Goal: Complete application form

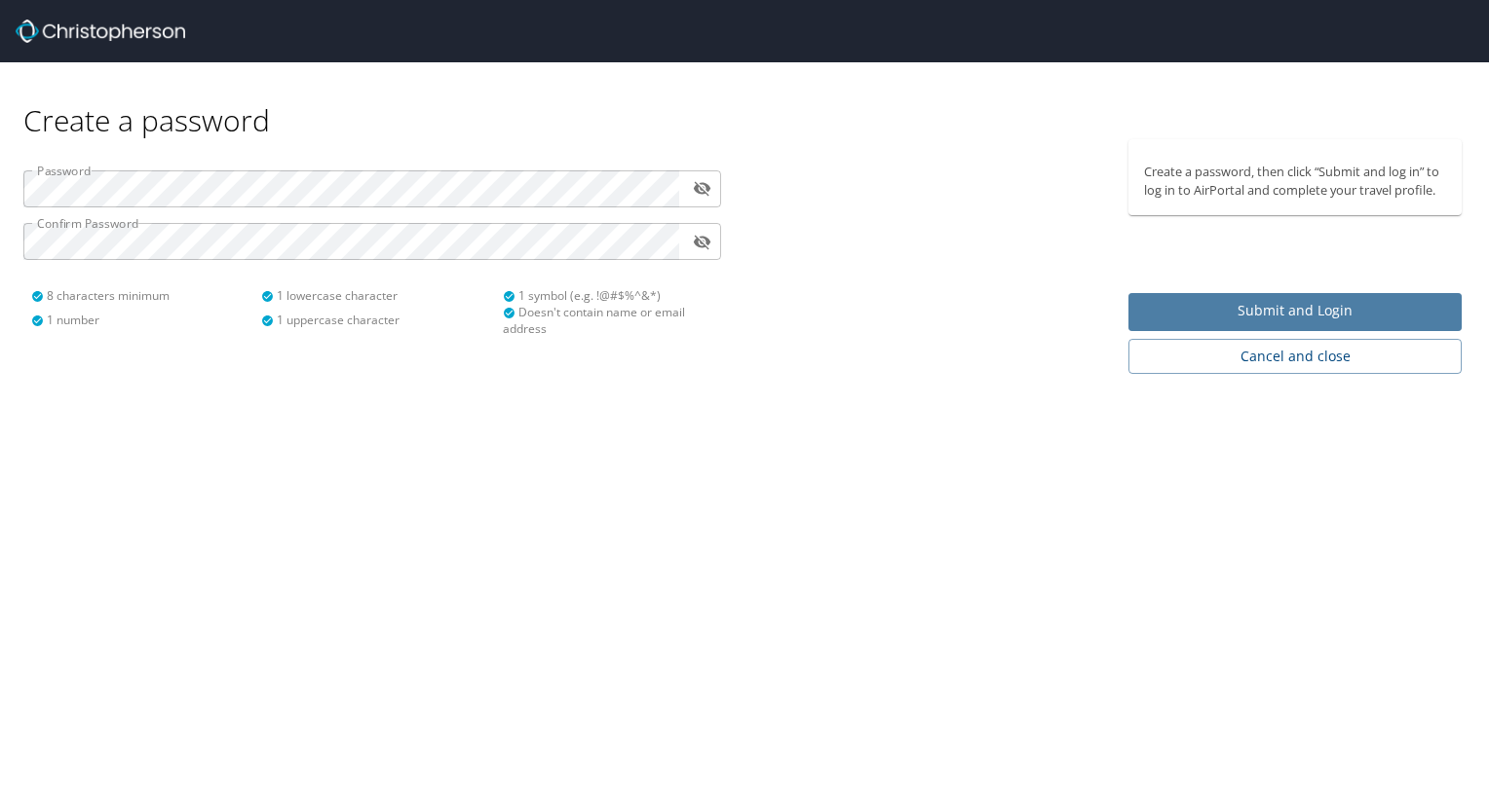
click at [1242, 313] on span "Submit and Login" at bounding box center [1294, 311] width 302 height 24
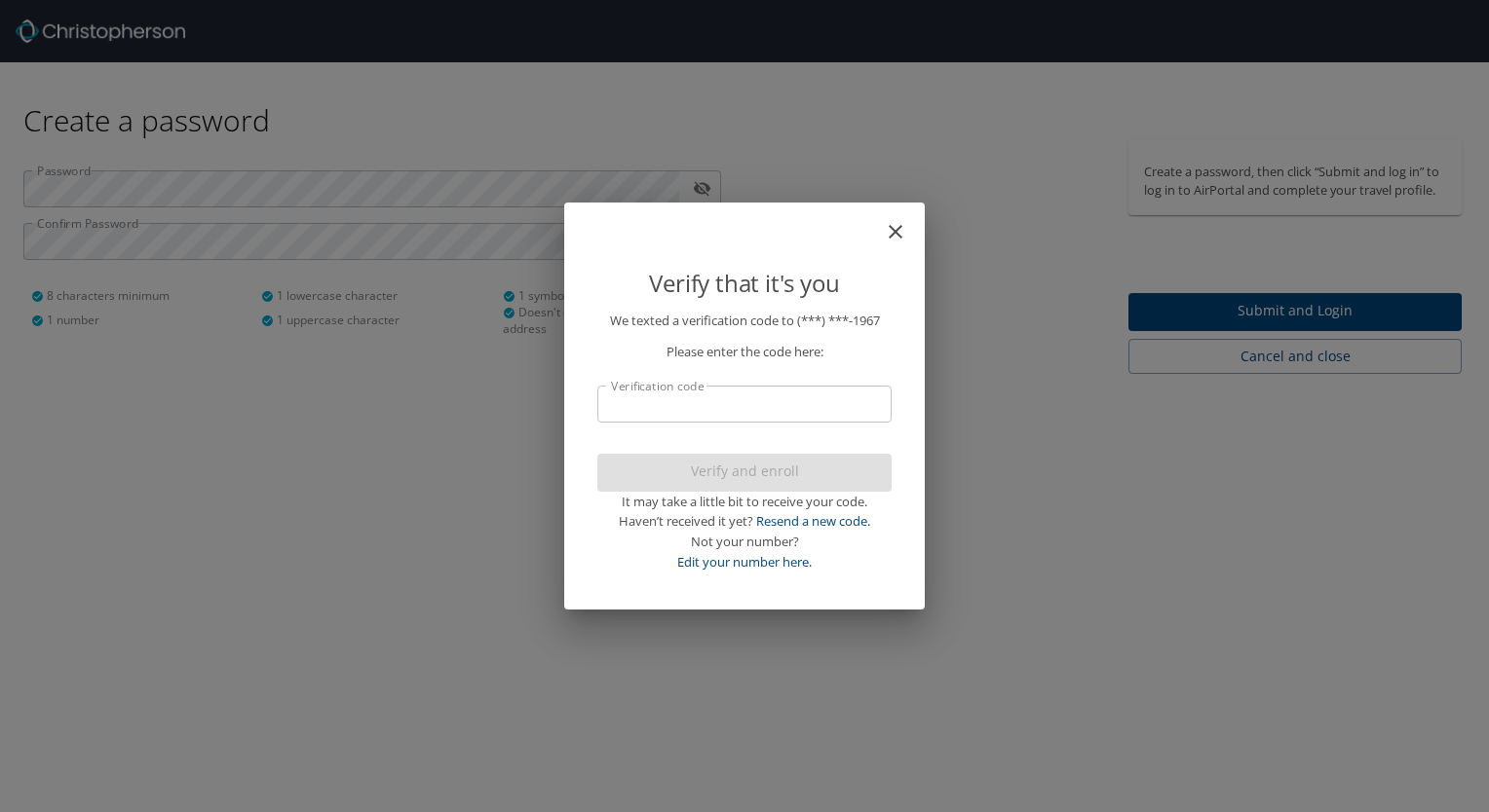
click at [762, 406] on input "Verification code" at bounding box center [744, 404] width 294 height 37
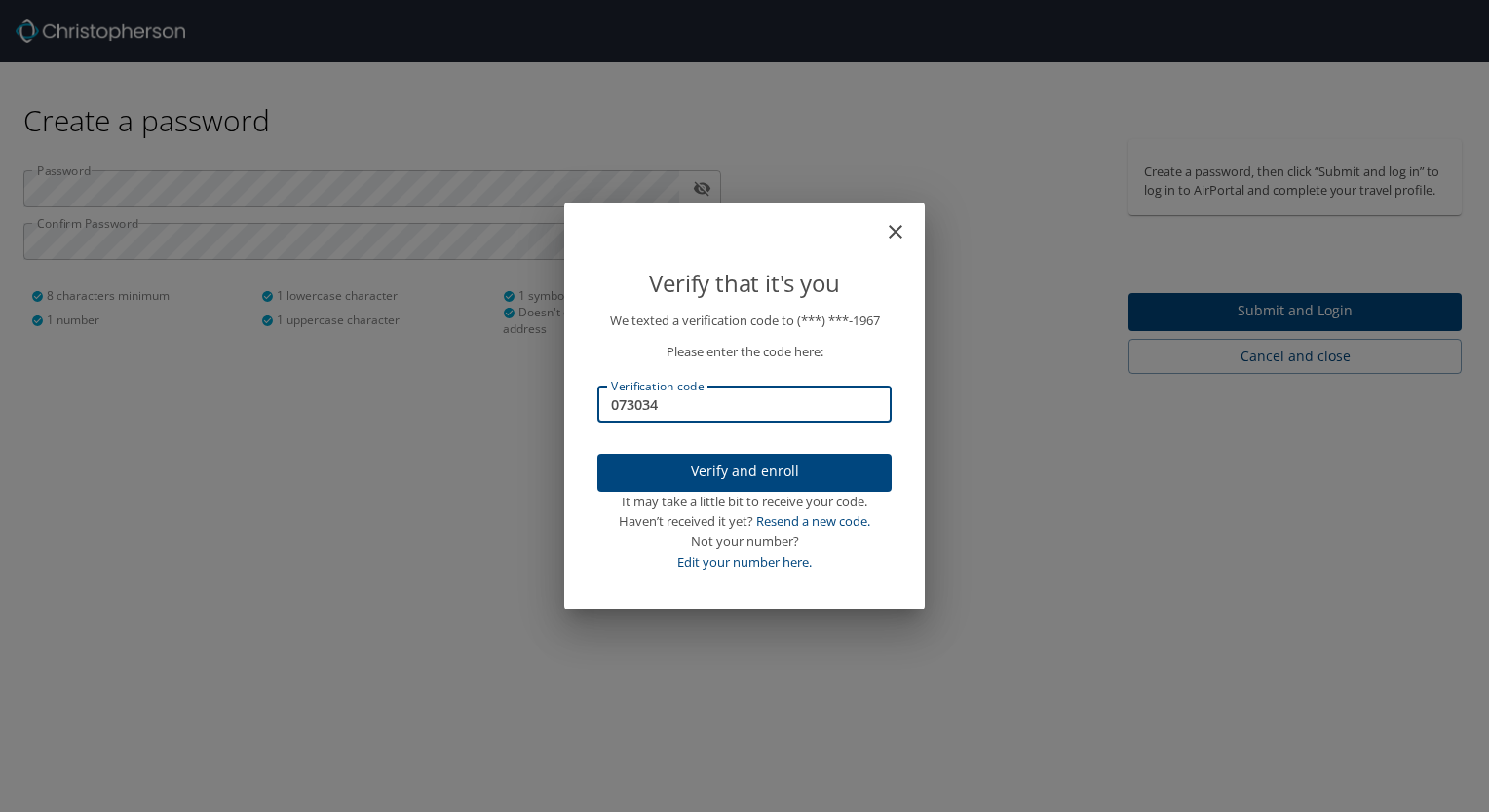
type input "073034"
click at [817, 479] on span "Verify and enroll" at bounding box center [744, 471] width 263 height 24
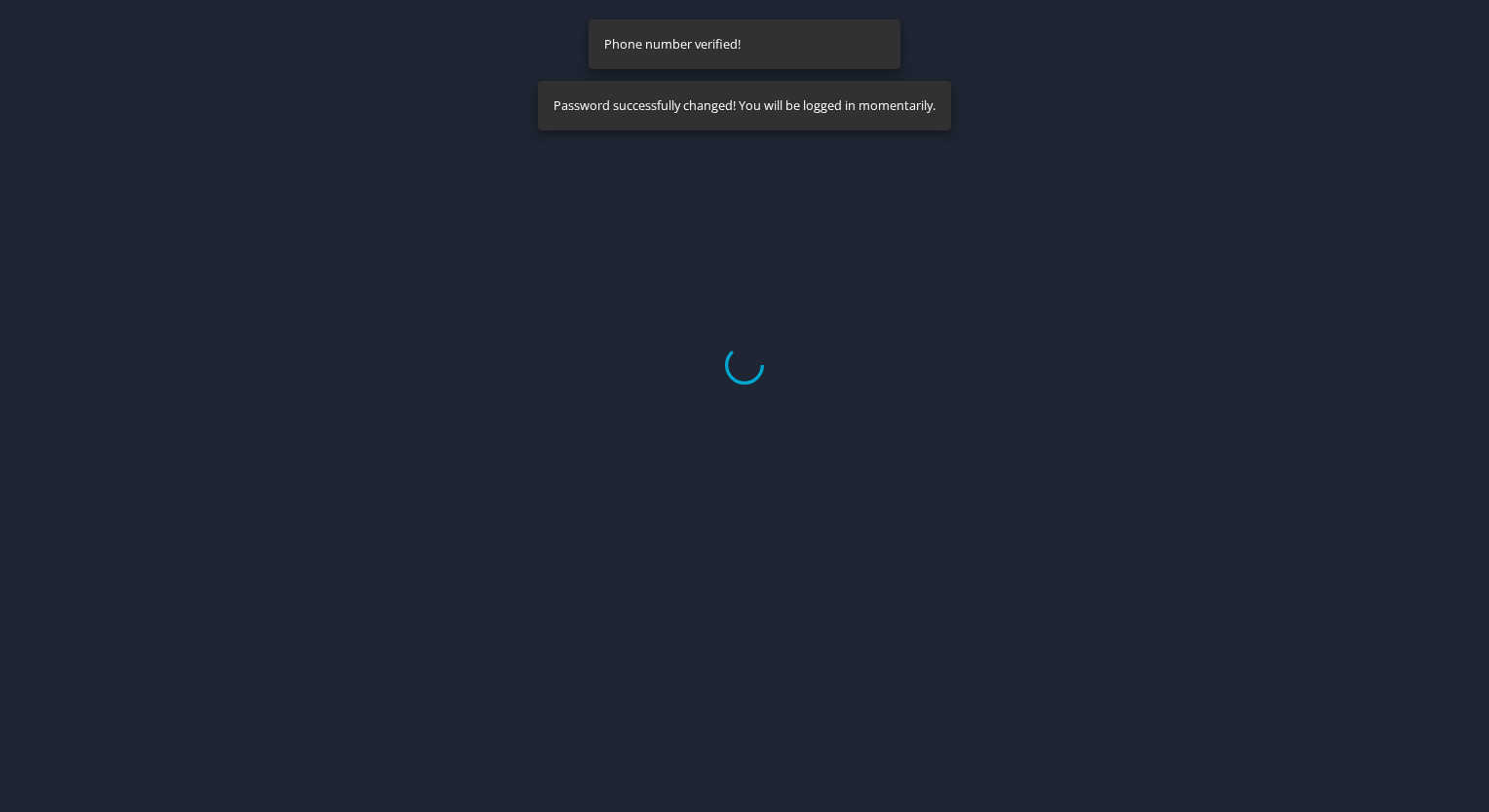
select select "US"
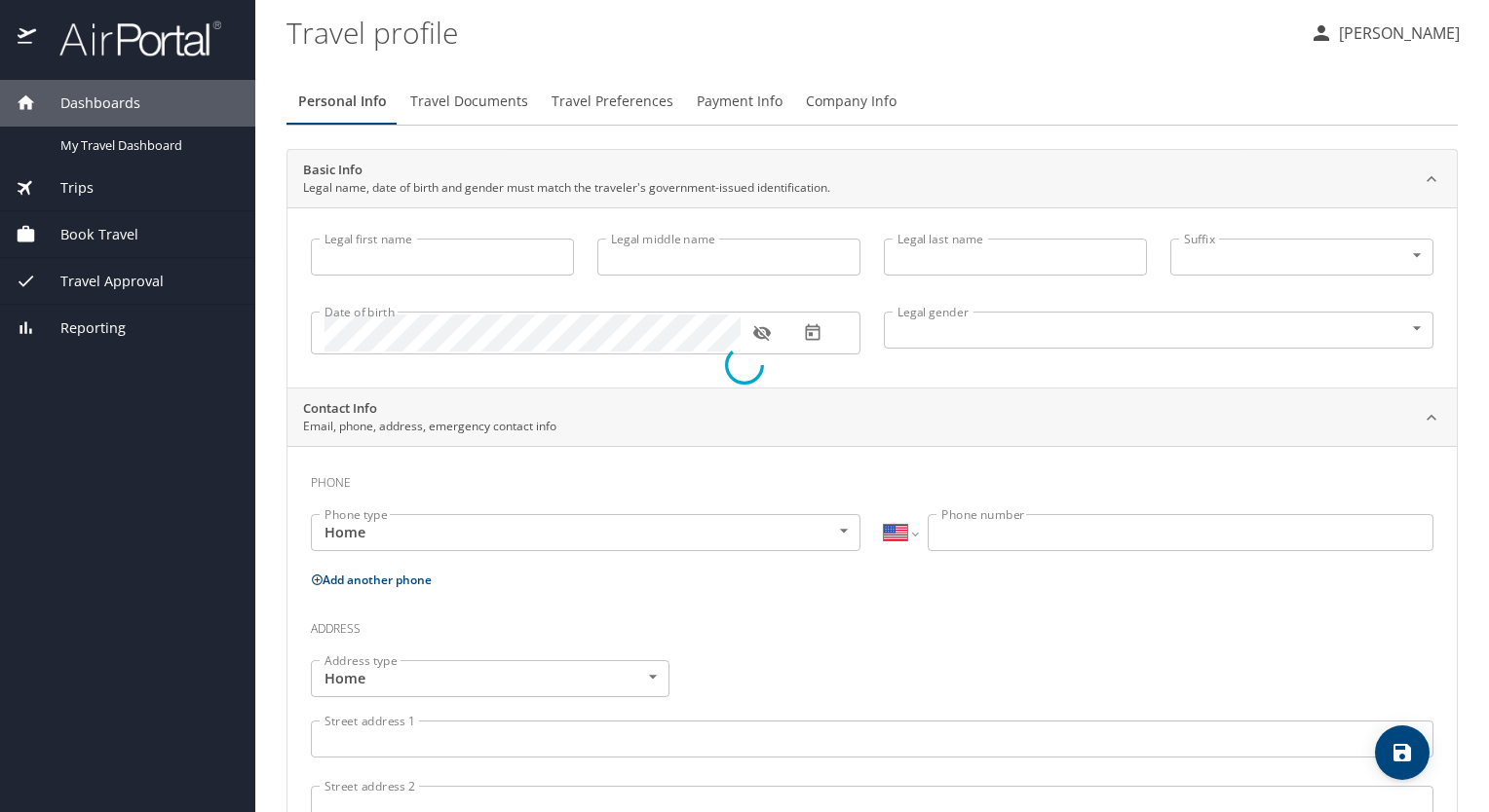
type input "[PERSON_NAME]"
type input "[DEMOGRAPHIC_DATA]"
select select "US"
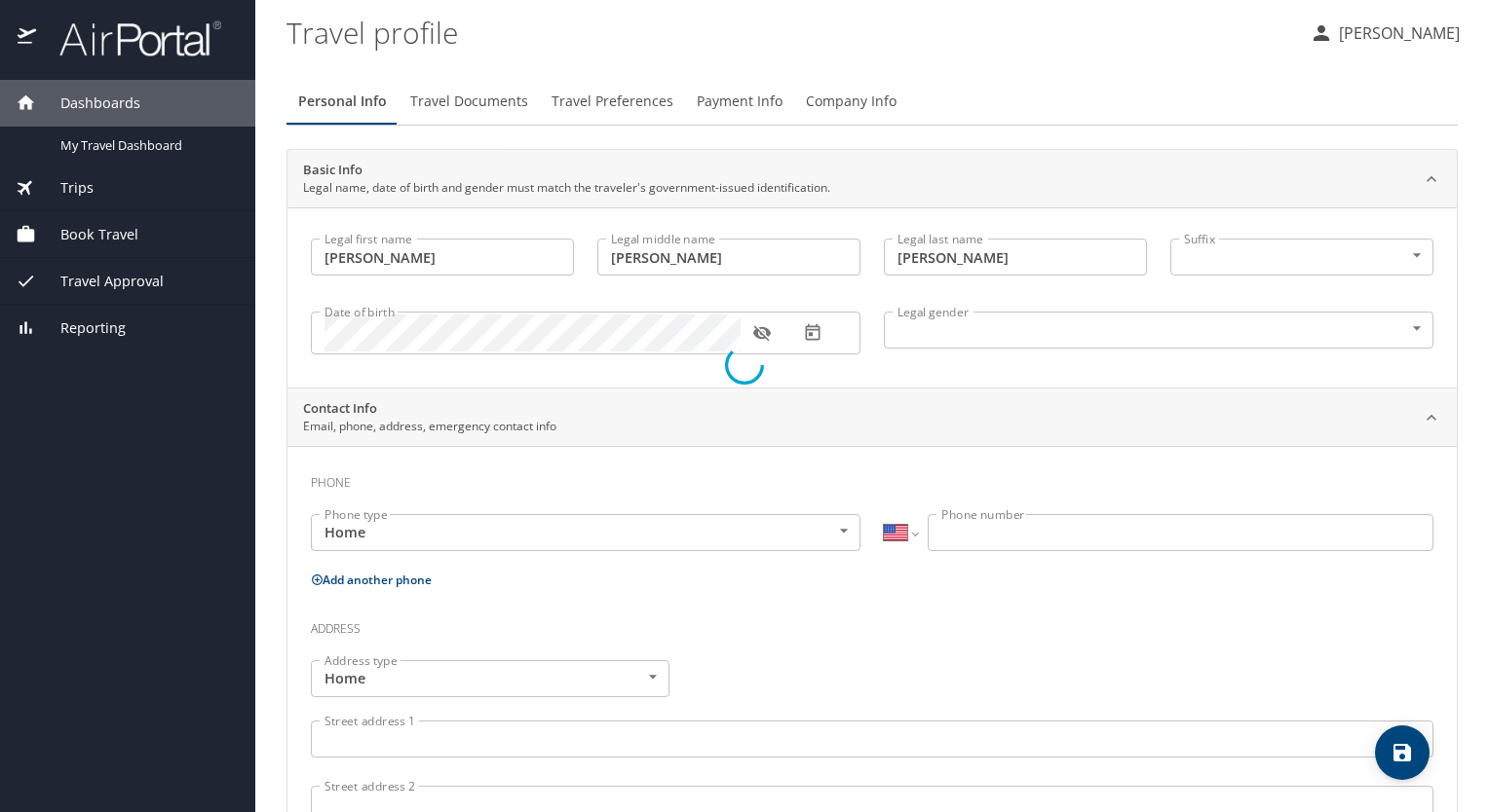
select select "US"
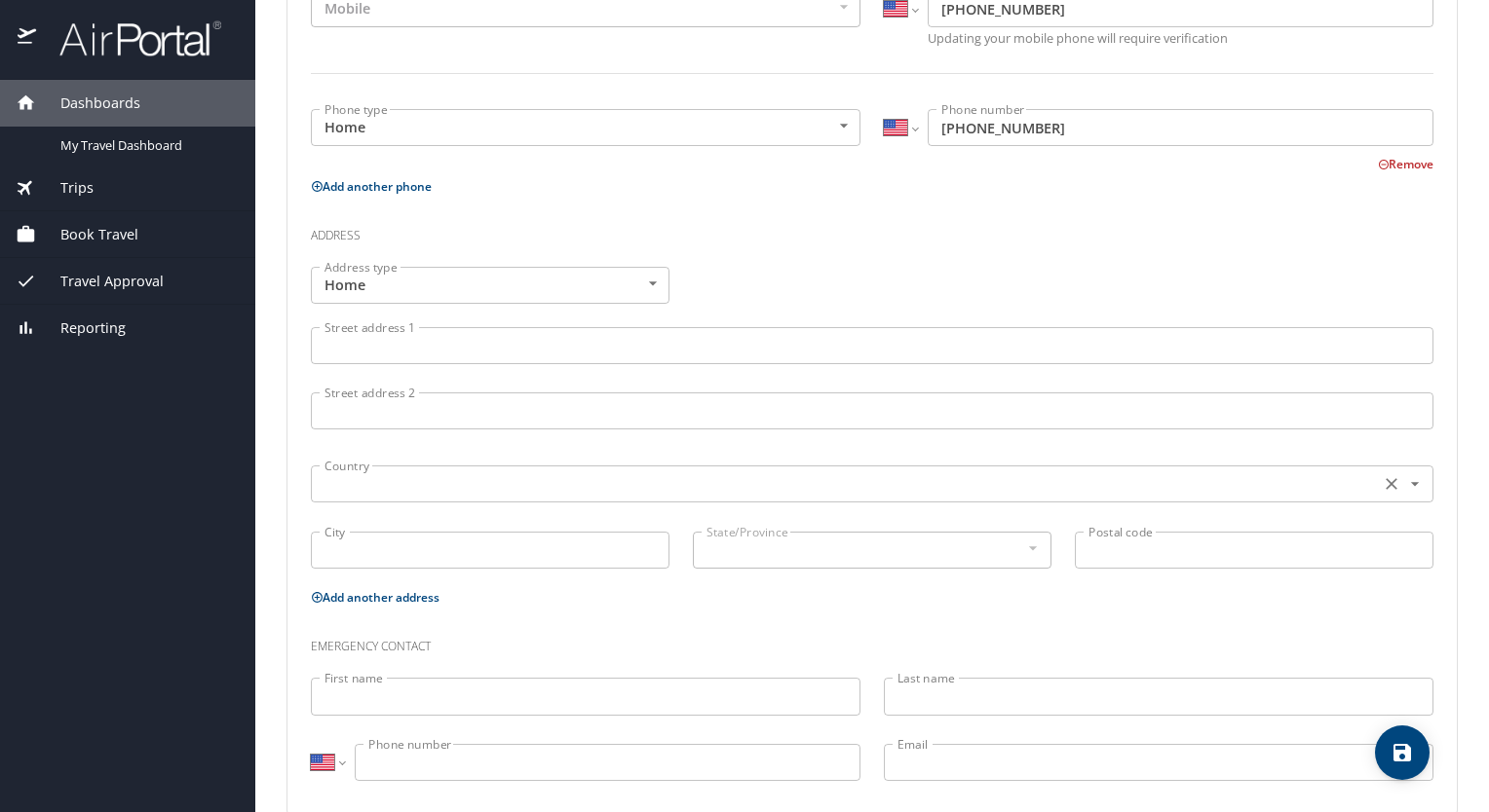
scroll to position [553, 0]
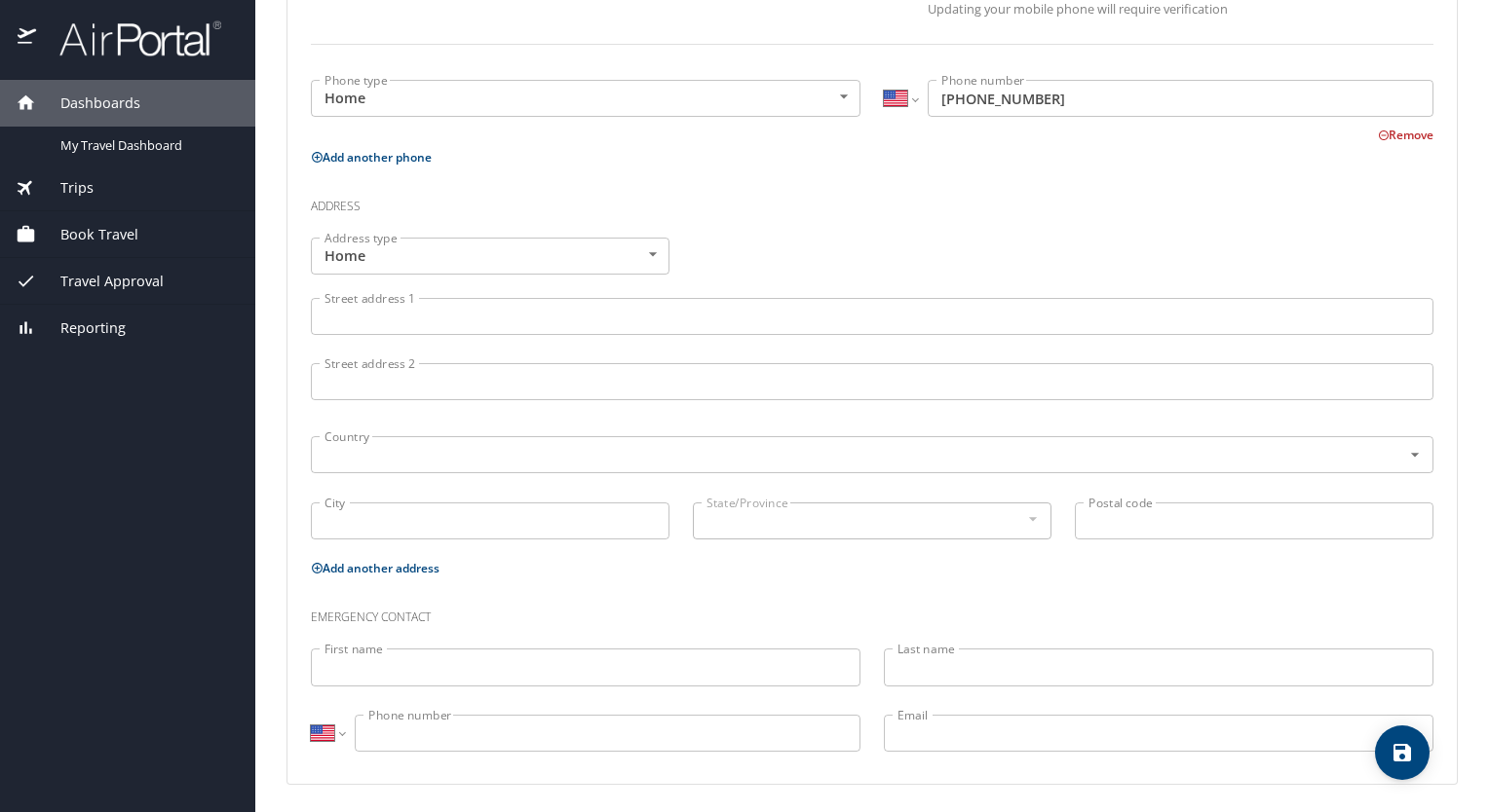
click at [363, 316] on input "Street address 1" at bounding box center [871, 316] width 1122 height 37
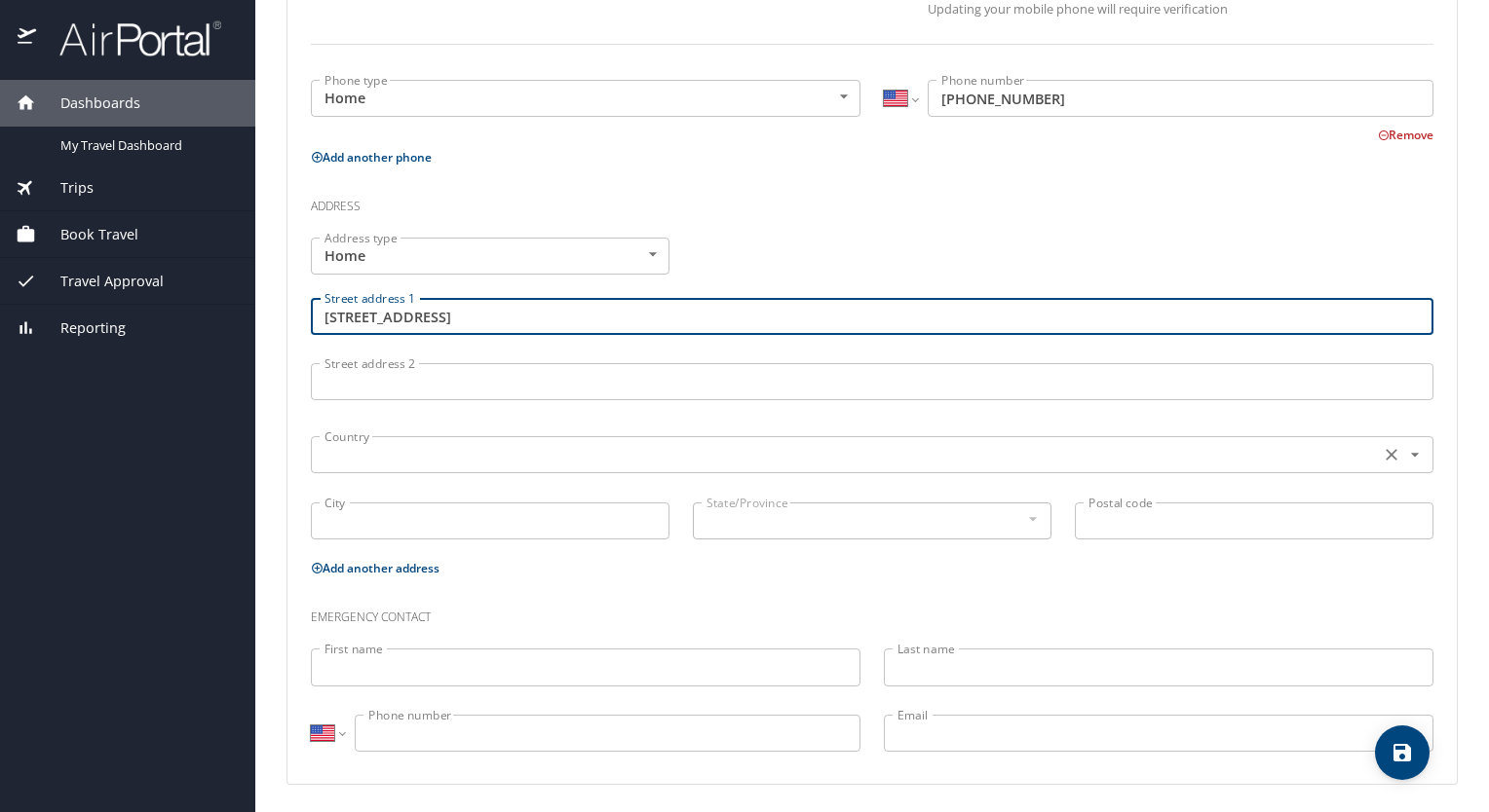
type input "[STREET_ADDRESS]"
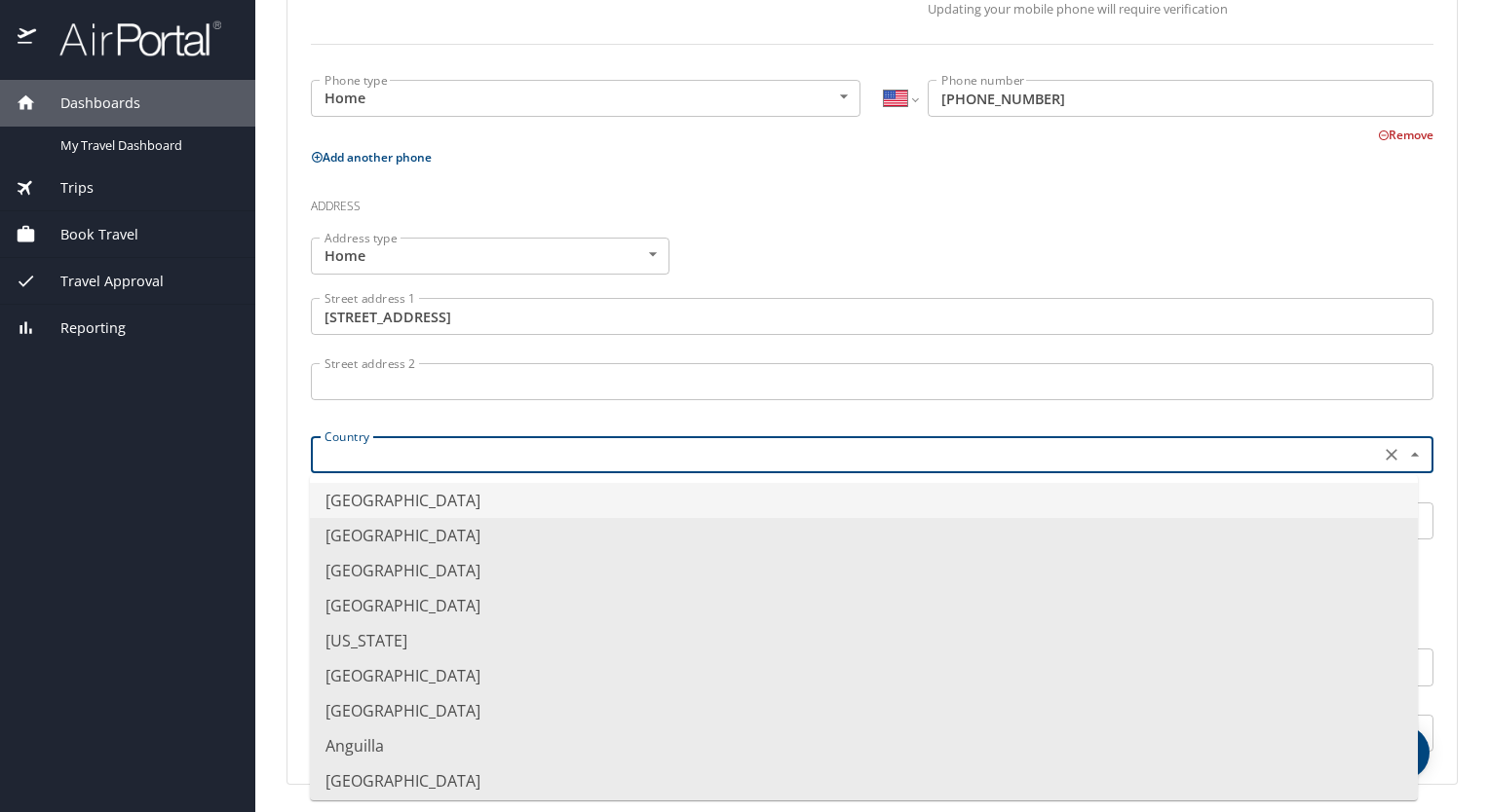
click at [389, 445] on input "text" at bounding box center [843, 454] width 1053 height 25
click at [394, 504] on li "[GEOGRAPHIC_DATA]" at bounding box center [863, 500] width 1107 height 35
type input "[GEOGRAPHIC_DATA]"
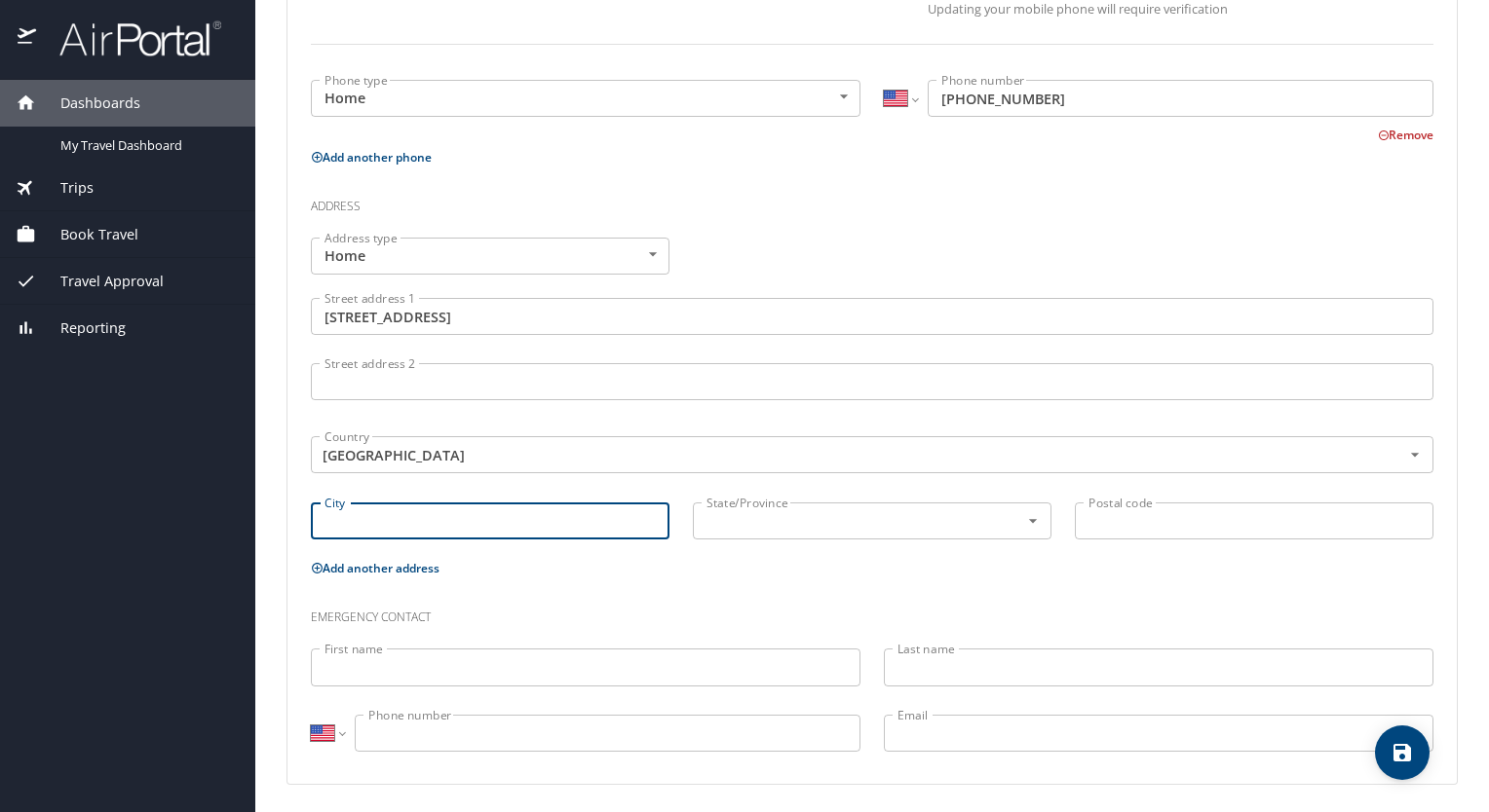
click at [394, 504] on input "City" at bounding box center [490, 520] width 359 height 37
type input "[GEOGRAPHIC_DATA]"
click at [737, 521] on input "text" at bounding box center [843, 520] width 290 height 25
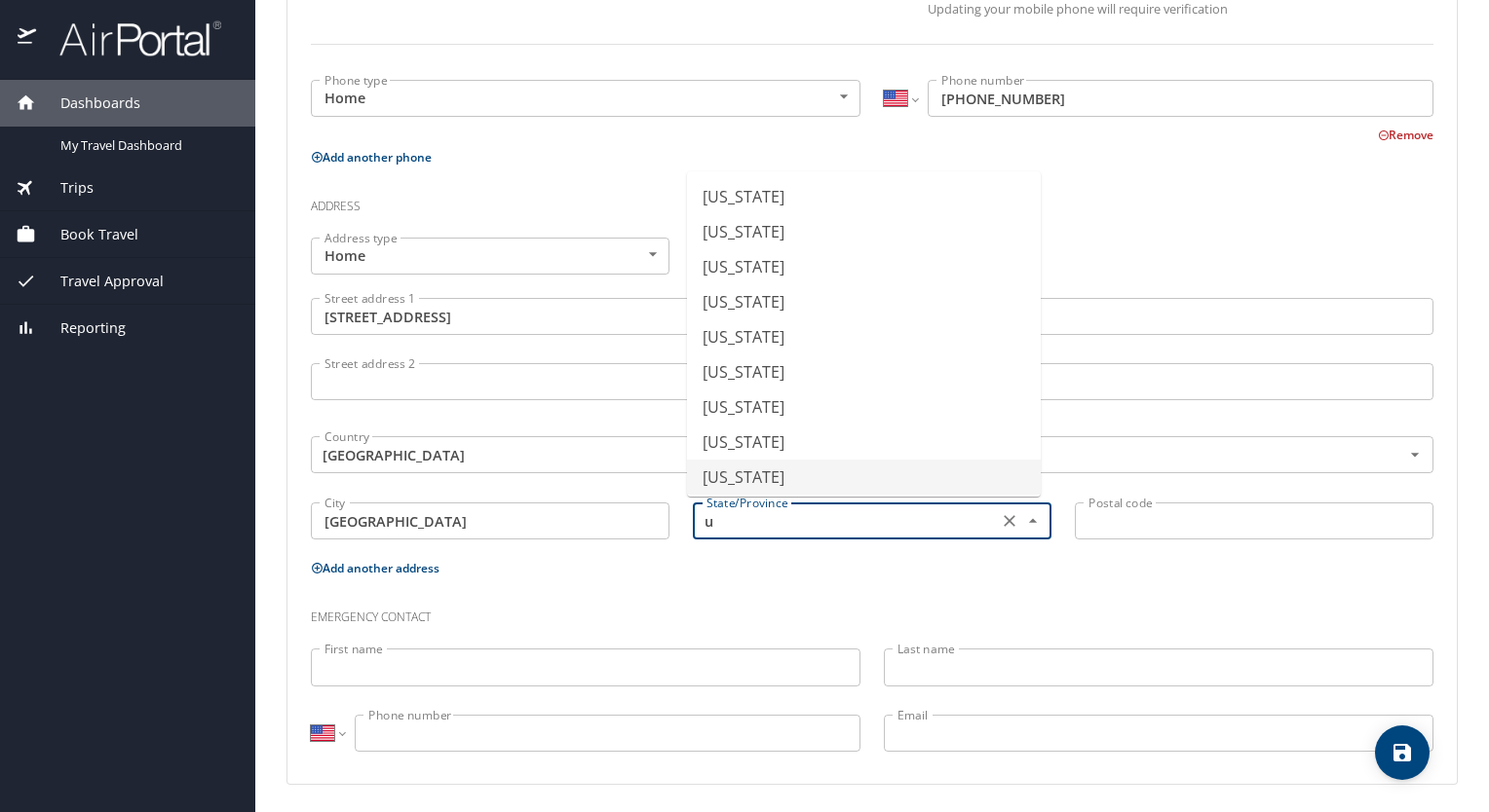
click at [736, 481] on li "[US_STATE]" at bounding box center [863, 476] width 354 height 35
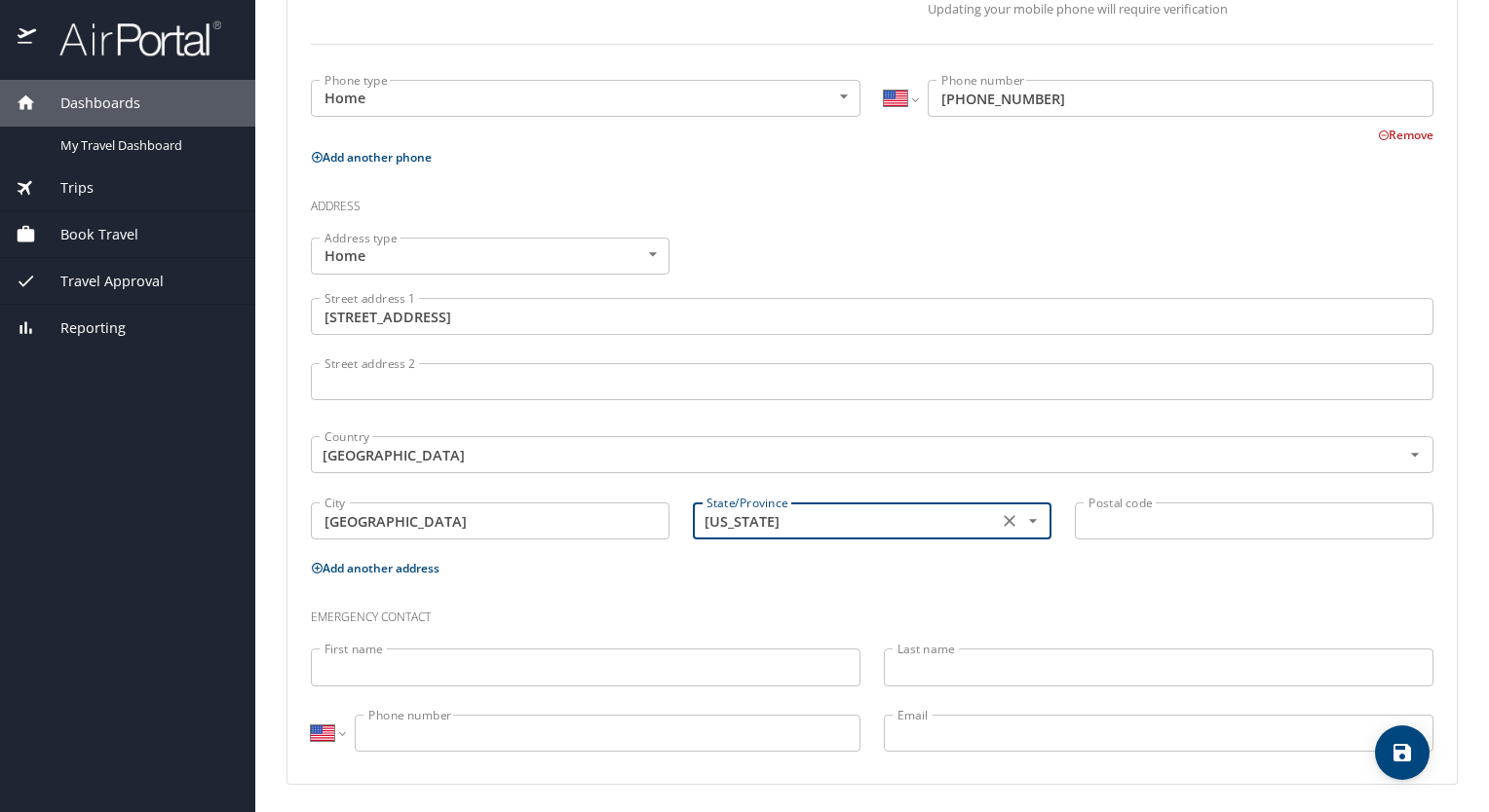
type input "[US_STATE]"
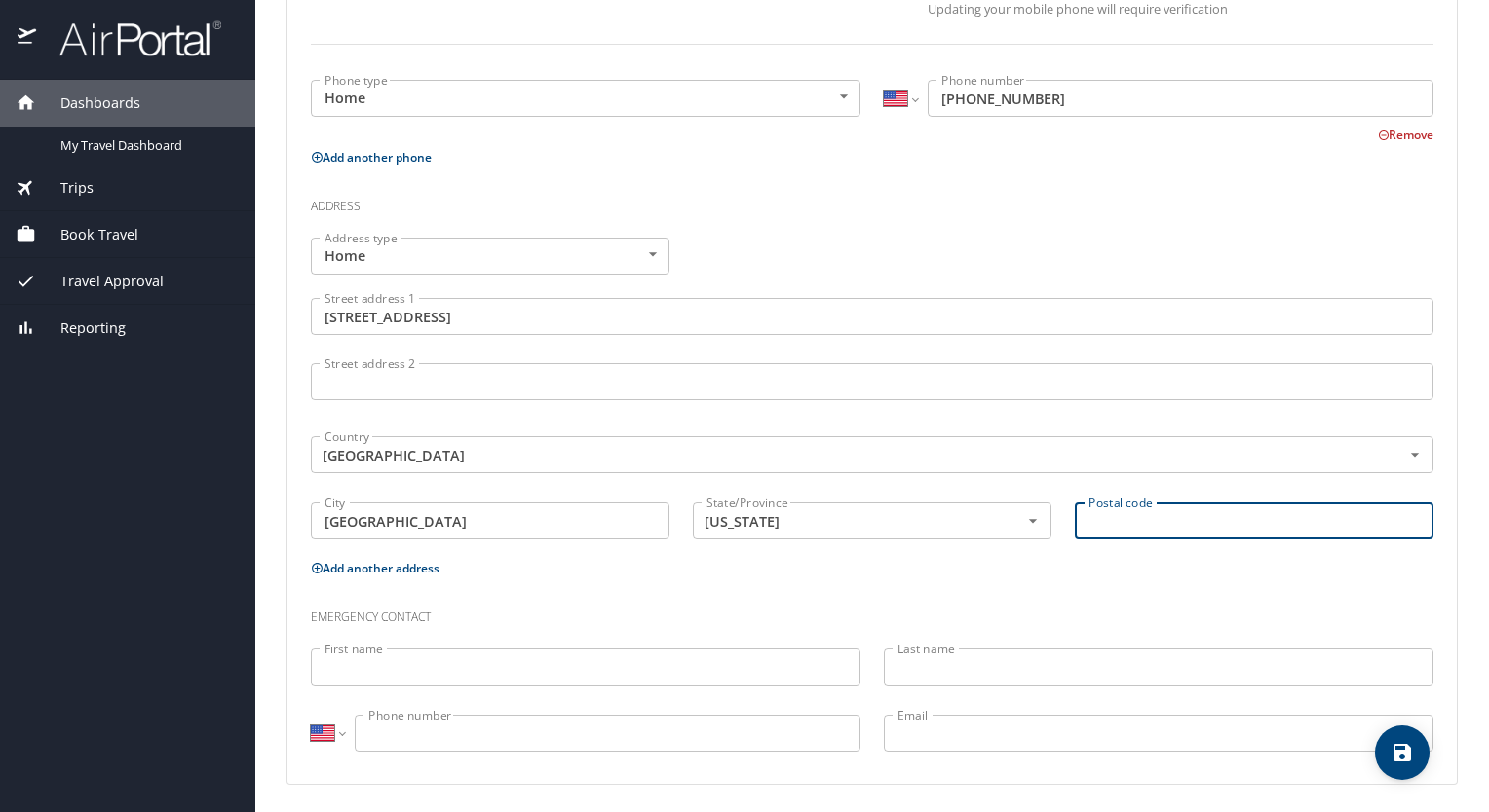
click at [1211, 512] on input "Postal code" at bounding box center [1253, 520] width 359 height 37
type input "84098"
click at [373, 679] on input "First name" at bounding box center [586, 666] width 550 height 37
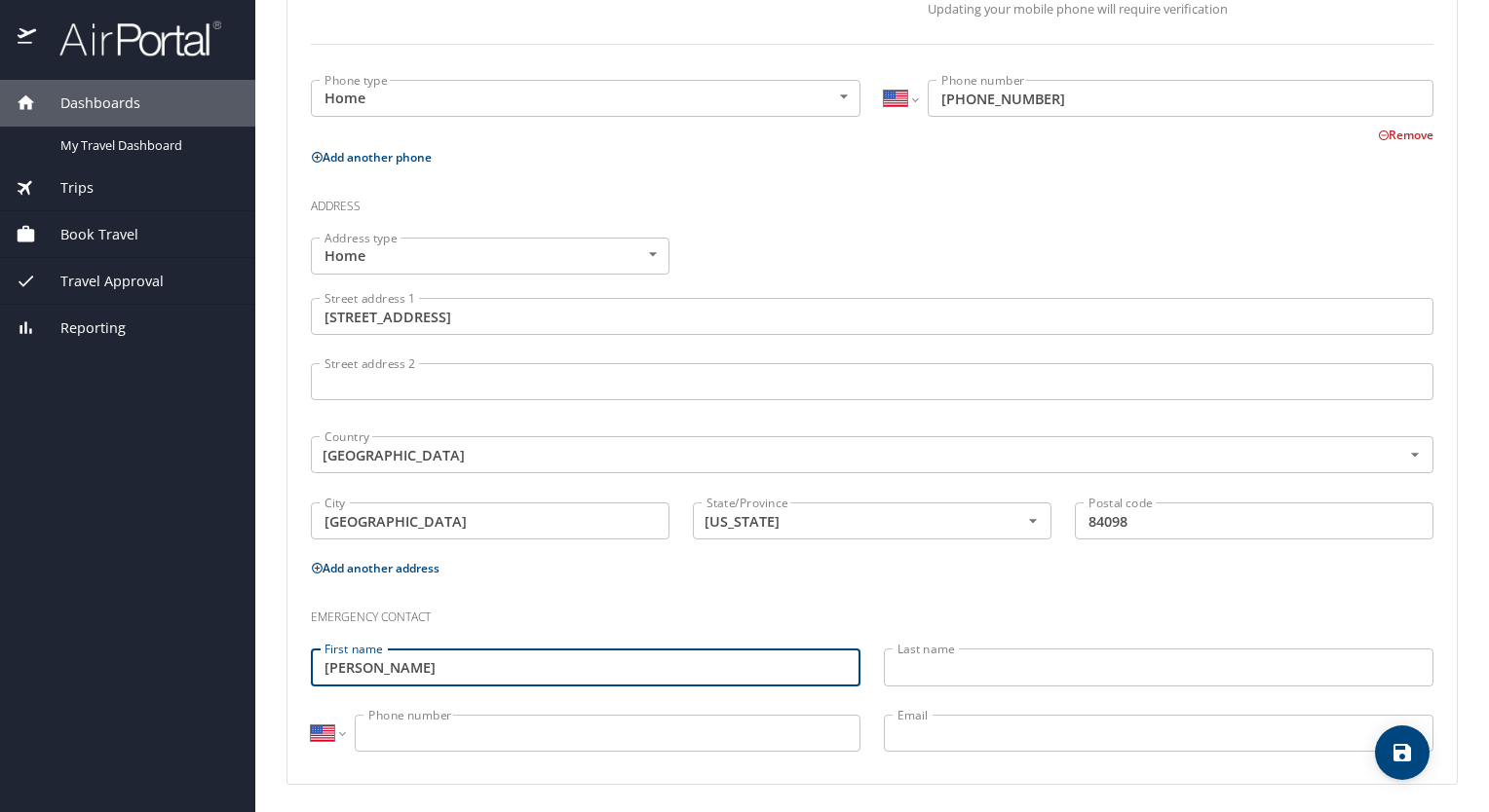
type input "[PERSON_NAME]"
click at [968, 671] on input "Last name" at bounding box center [1158, 666] width 550 height 37
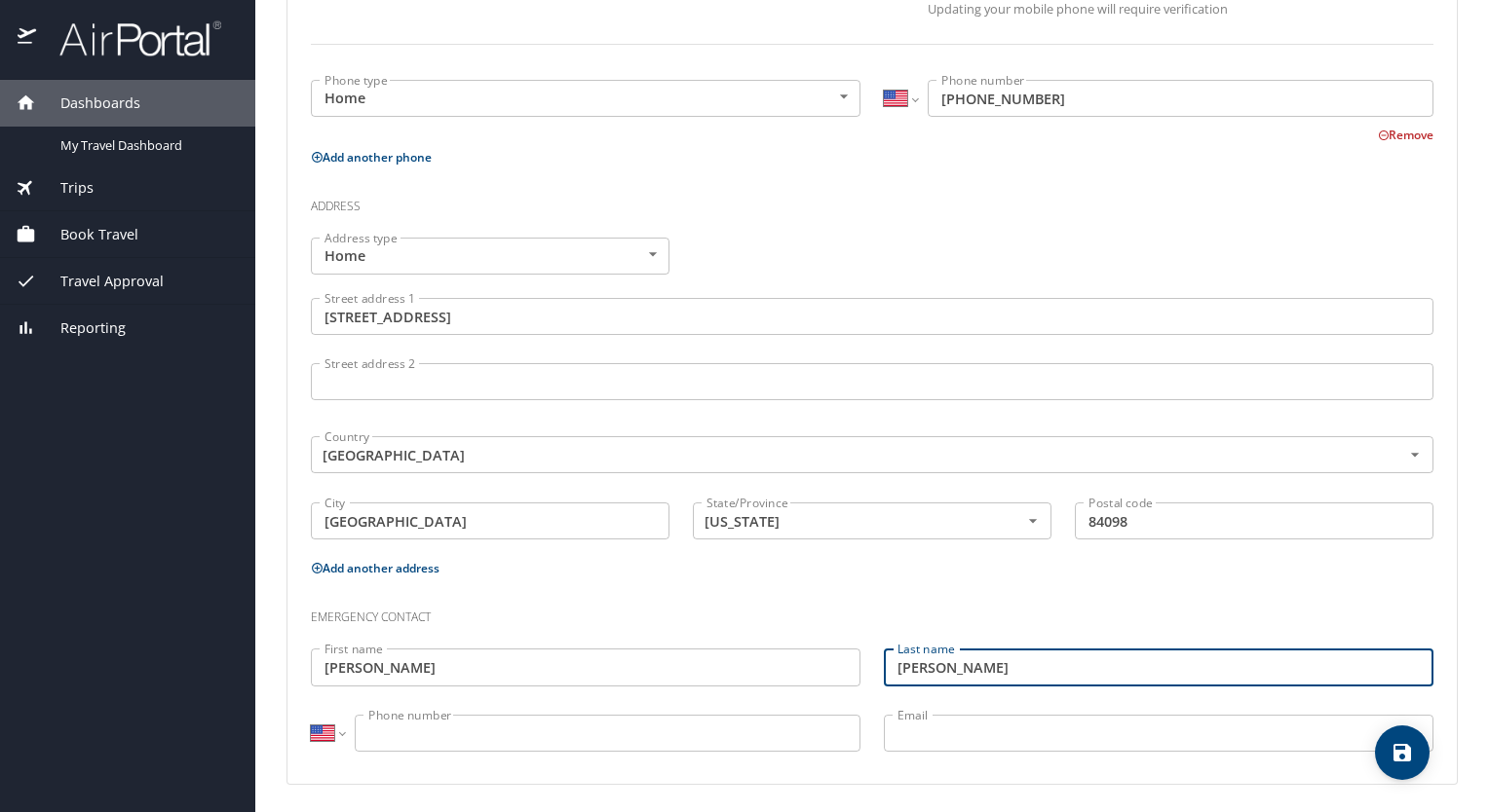
type input "[PERSON_NAME]"
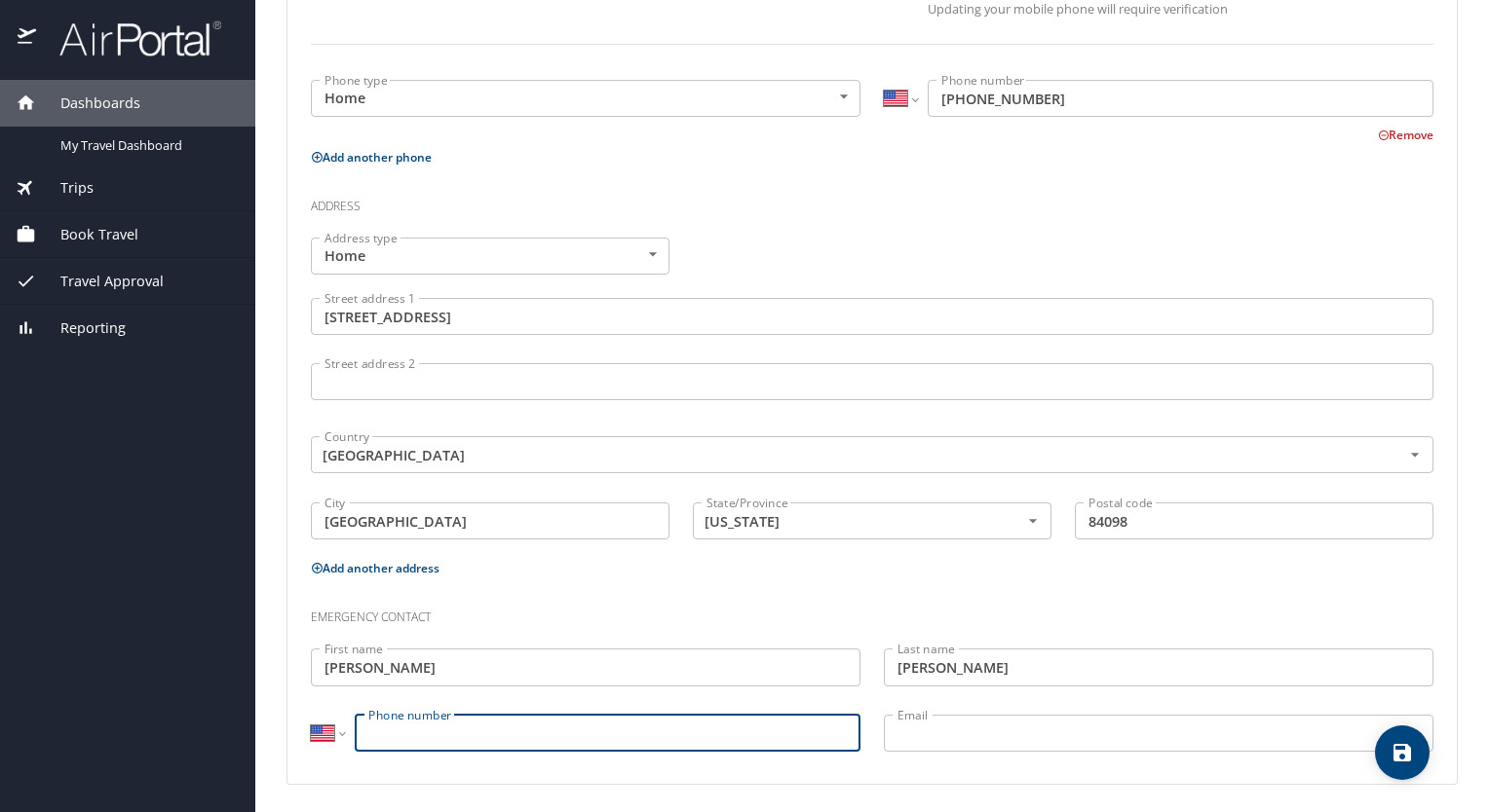
click at [506, 720] on input "Phone number" at bounding box center [608, 733] width 506 height 37
type input "[PHONE_NUMBER]"
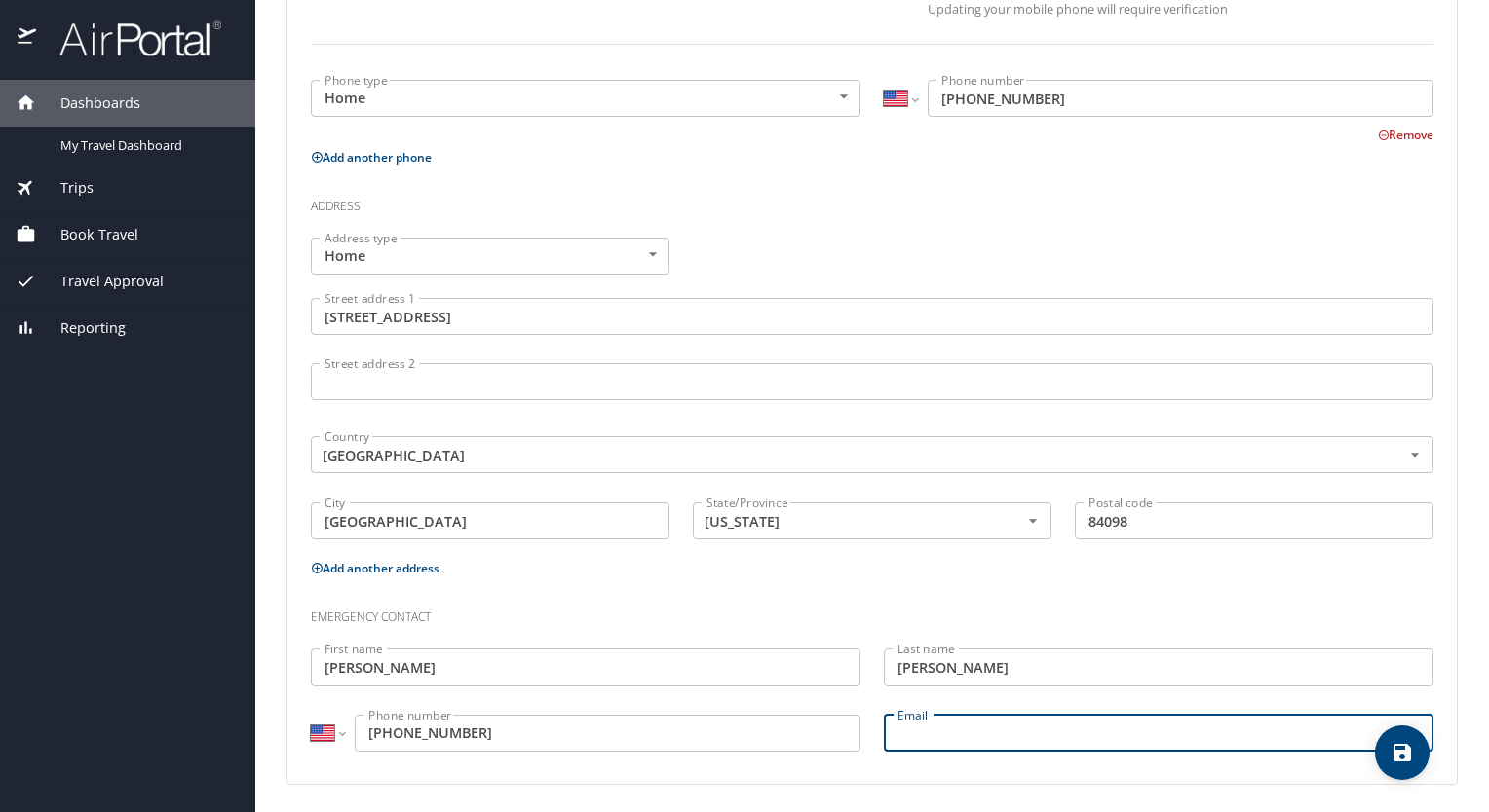
click at [981, 730] on input "Email" at bounding box center [1158, 733] width 550 height 37
type input "[EMAIL_ADDRESS][DOMAIN_NAME]"
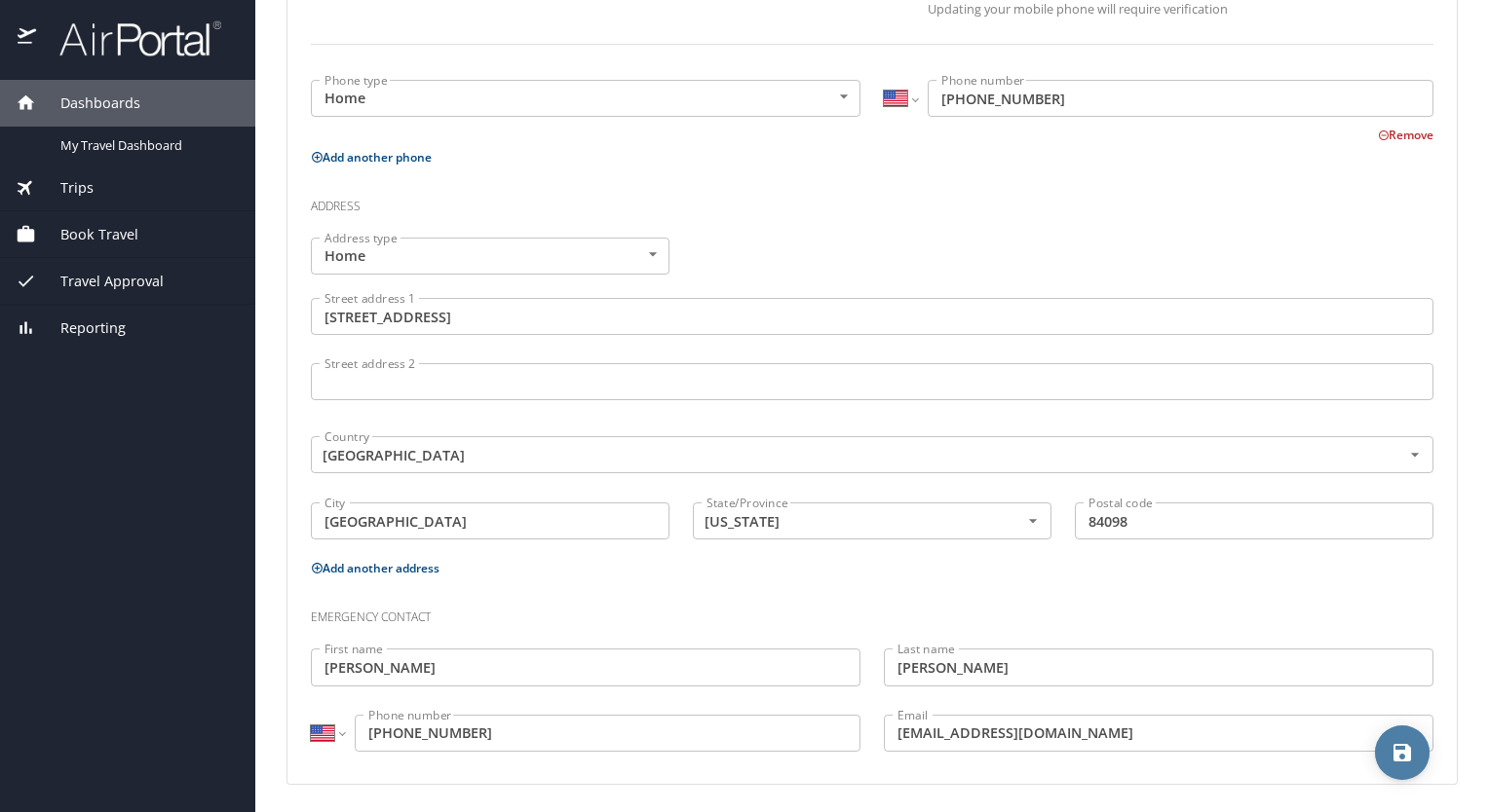
click at [1409, 756] on icon "save" at bounding box center [1402, 753] width 18 height 18
select select "US"
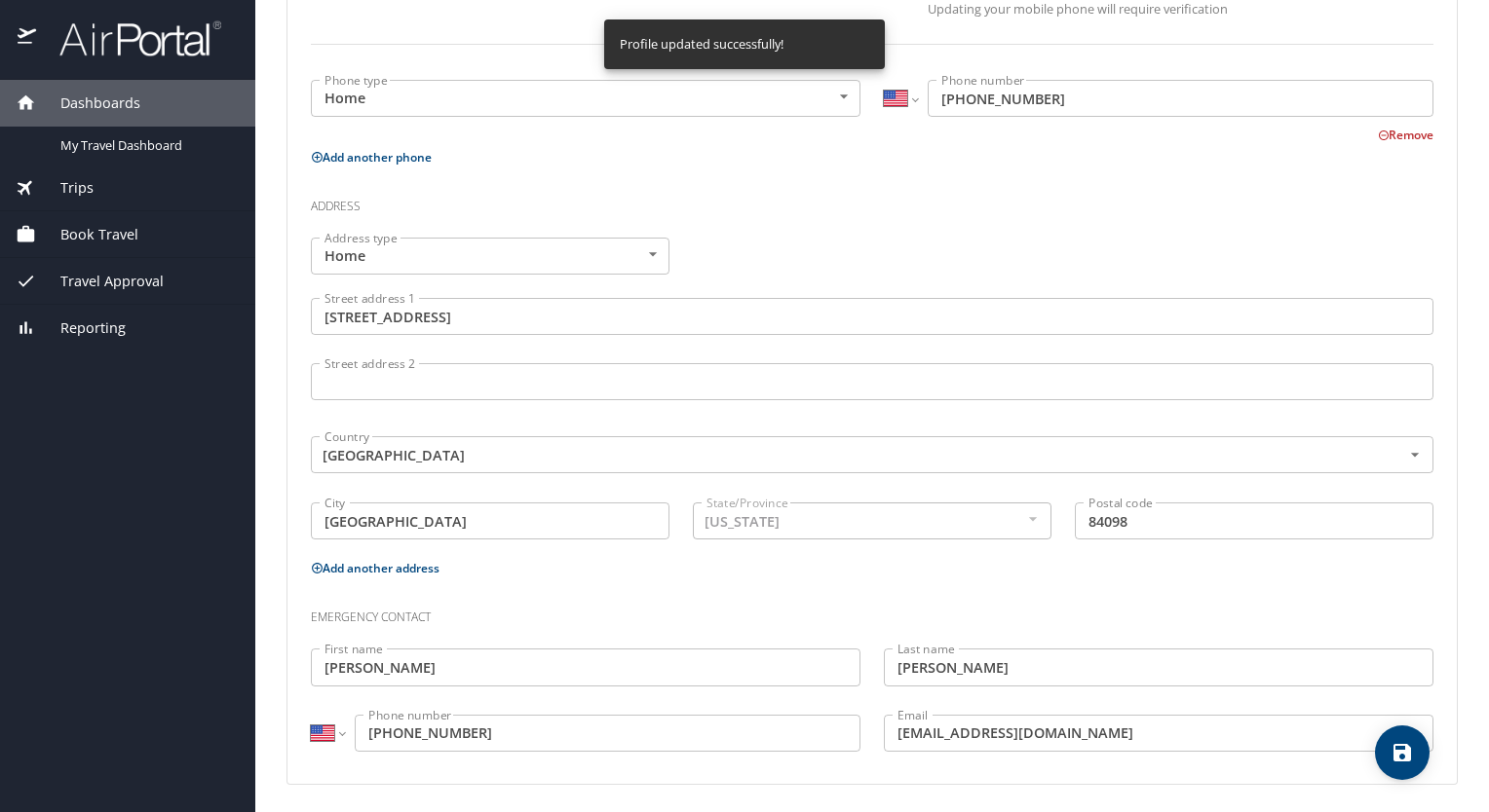
select select "US"
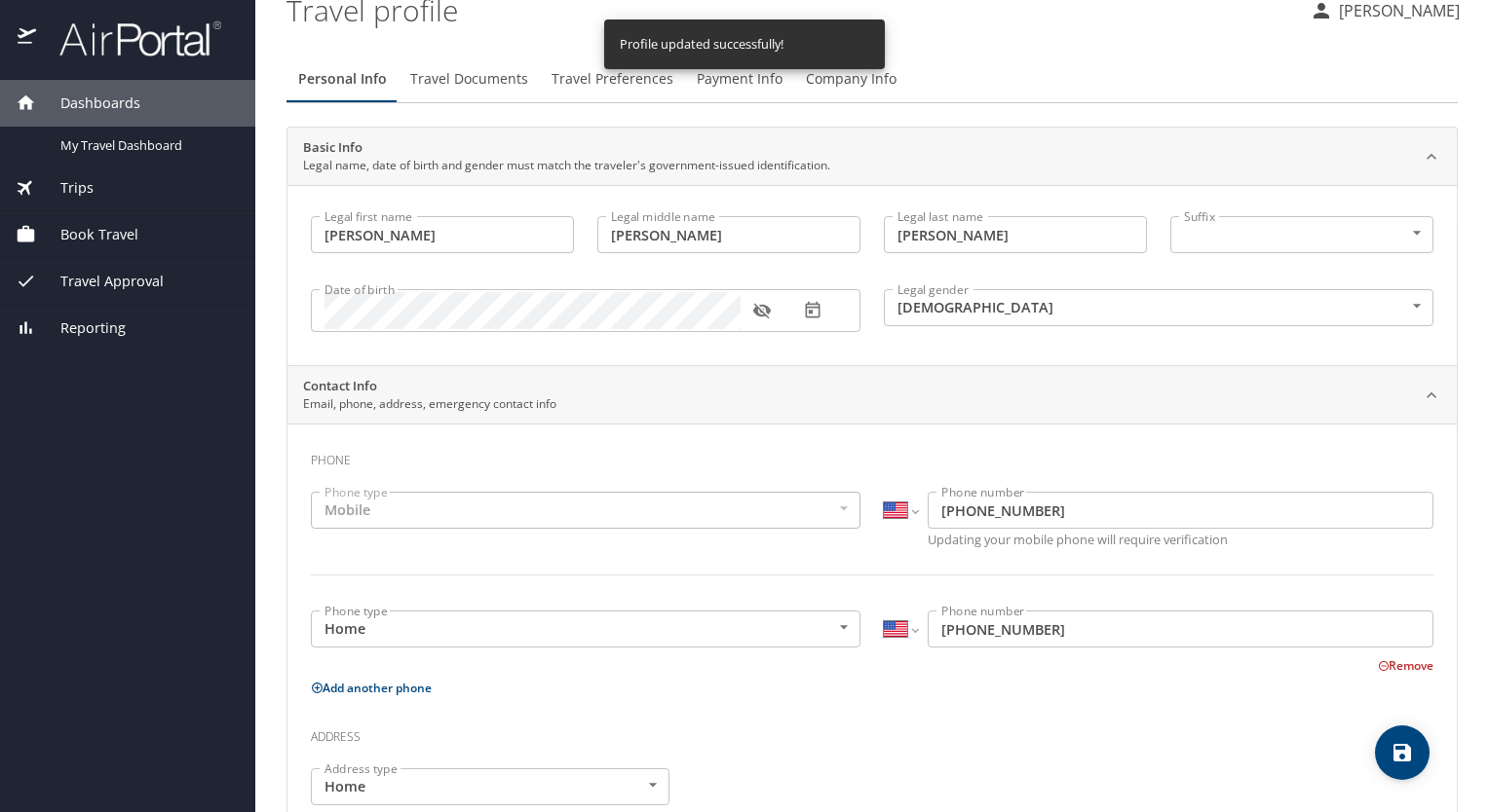
scroll to position [0, 0]
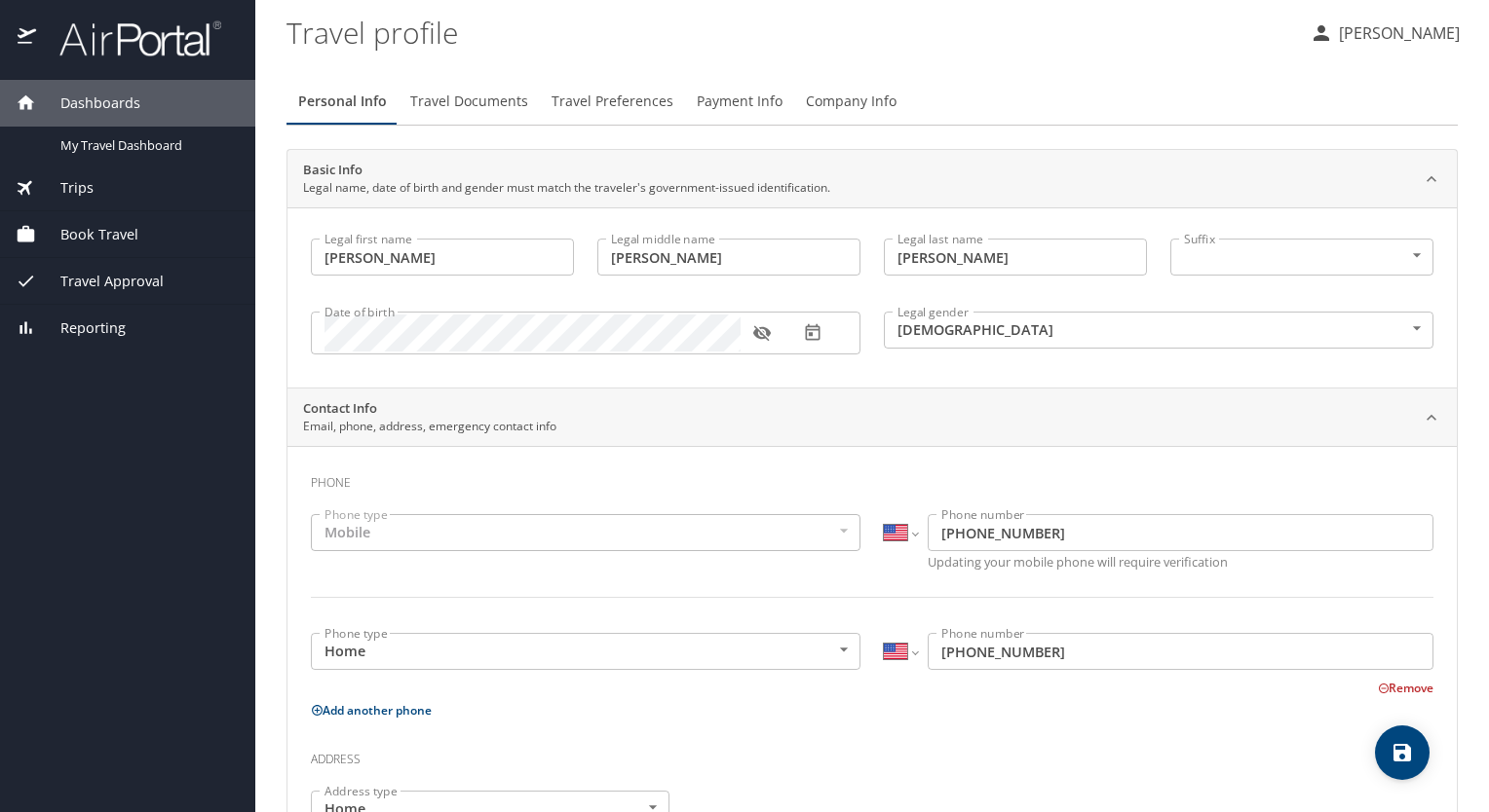
click at [475, 103] on span "Travel Documents" at bounding box center [469, 102] width 118 height 24
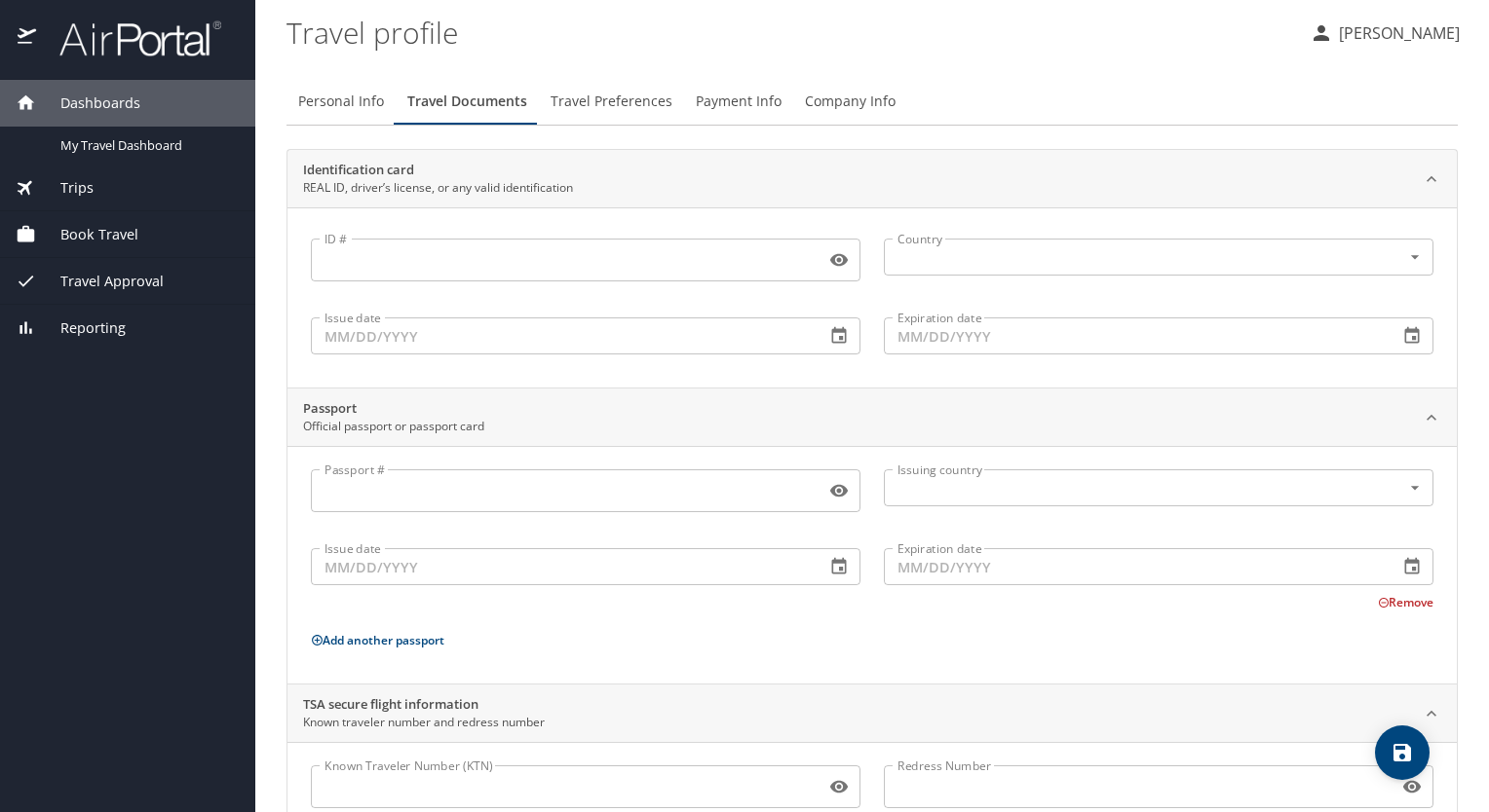
scroll to position [74, 0]
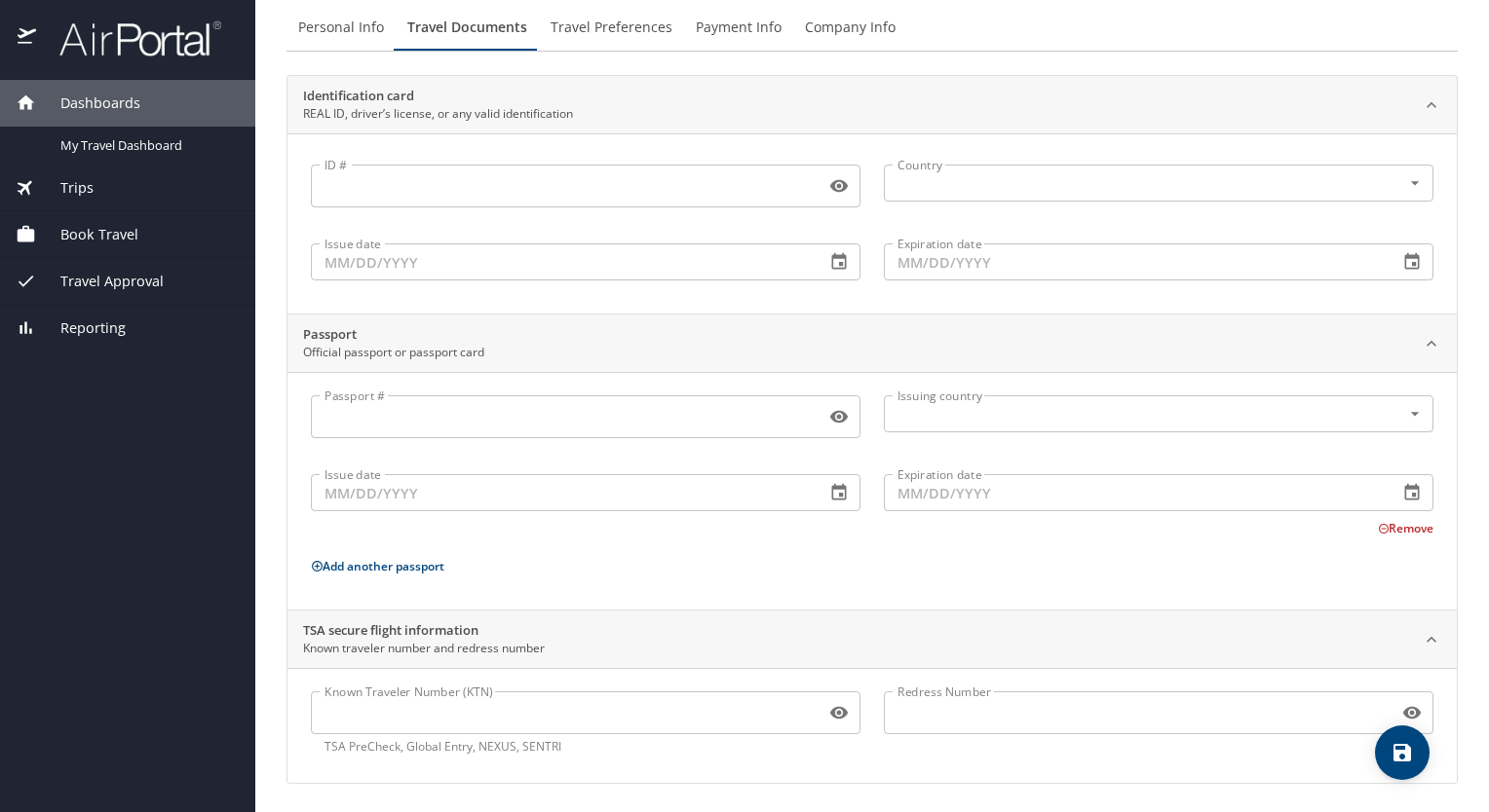
click at [627, 29] on span "Travel Preferences" at bounding box center [612, 28] width 122 height 24
